Goal: Task Accomplishment & Management: Complete application form

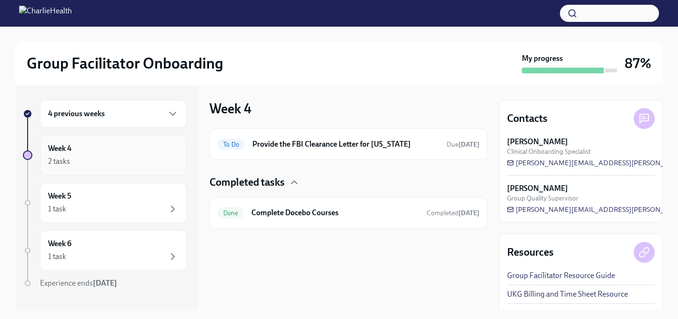
click at [132, 164] on div "2 tasks" at bounding box center [113, 161] width 130 height 11
click at [143, 120] on div "4 previous weeks" at bounding box center [113, 114] width 147 height 28
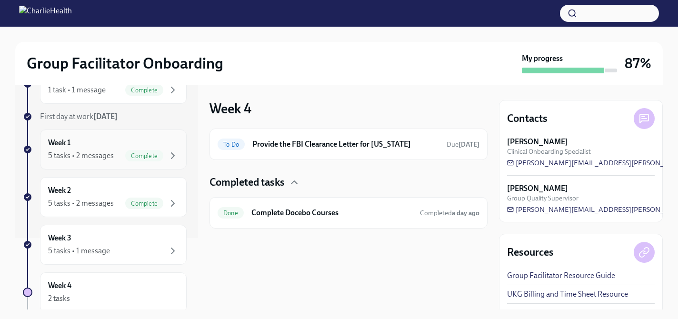
scroll to position [90, 0]
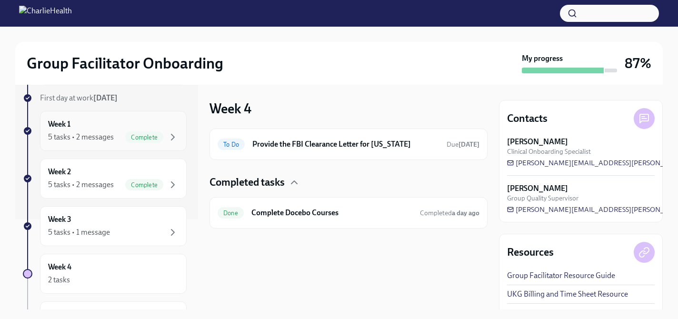
click at [156, 222] on div "Week 3 5 tasks • 1 message" at bounding box center [113, 226] width 130 height 24
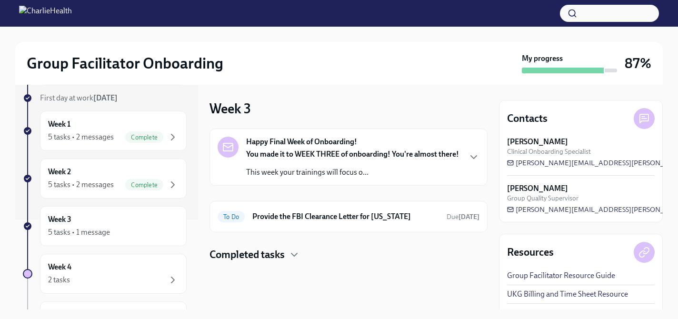
click at [332, 178] on p "This week your trainings will focus o..." at bounding box center [352, 172] width 213 height 10
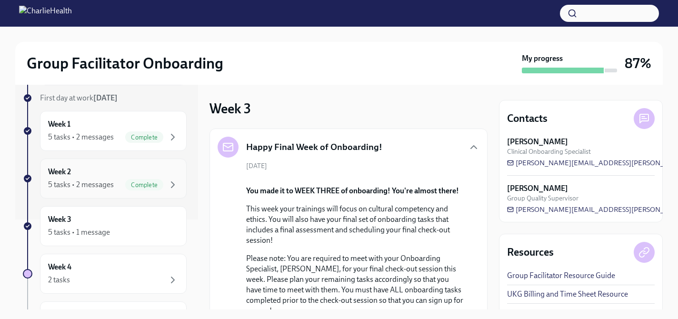
click at [156, 182] on span "Complete" at bounding box center [144, 184] width 38 height 7
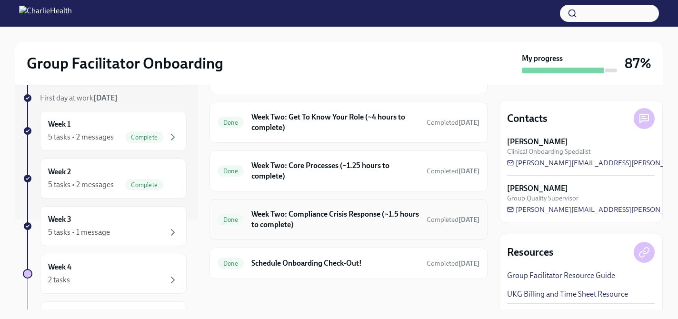
scroll to position [357, 0]
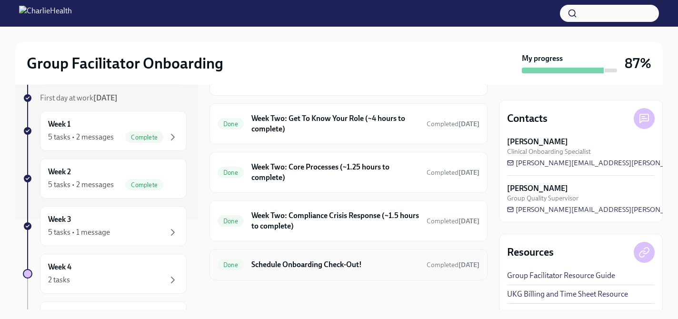
click at [261, 273] on div "Done Schedule Onboarding Check-Out! Completed [DATE]" at bounding box center [349, 264] width 278 height 31
click at [268, 264] on h6 "Schedule Onboarding Check-Out!" at bounding box center [335, 265] width 168 height 10
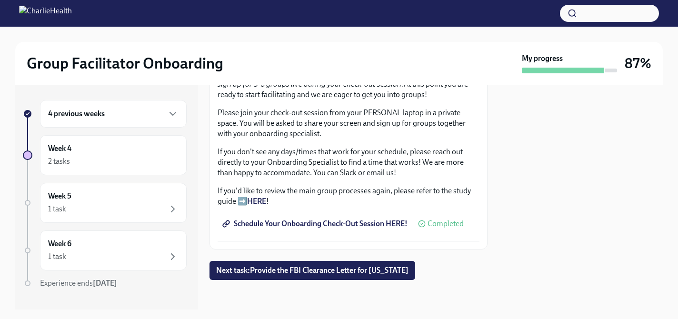
scroll to position [276, 0]
click at [291, 219] on span "Schedule Your Onboarding Check-Out Session HERE!" at bounding box center [315, 223] width 183 height 10
